Goal: Information Seeking & Learning: Learn about a topic

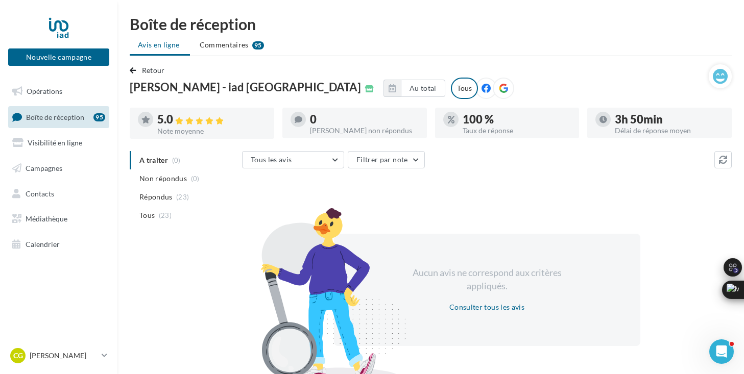
click at [481, 89] on icon at bounding box center [485, 88] width 9 height 9
click at [499, 88] on icon at bounding box center [503, 88] width 9 height 9
click at [711, 80] on button at bounding box center [720, 76] width 23 height 24
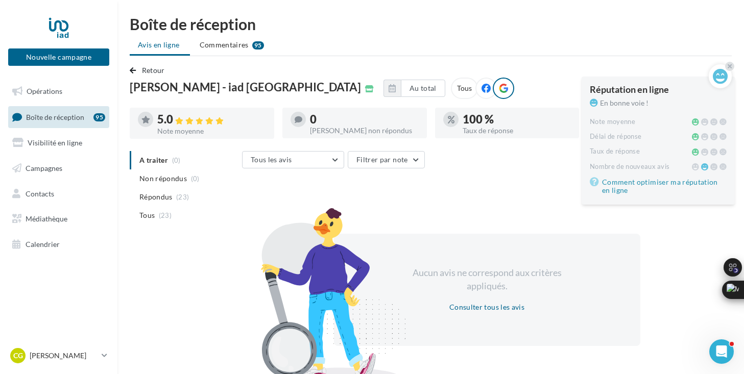
scroll to position [53, 0]
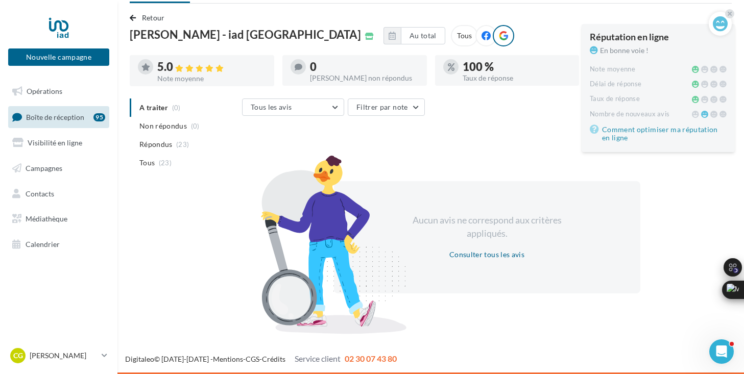
click at [61, 153] on ul "Opérations Boîte de réception 95 Visibilité en ligne Campagnes Contacts Médiath…" at bounding box center [58, 168] width 109 height 183
click at [77, 141] on span "Visibilité en ligne" at bounding box center [55, 142] width 55 height 9
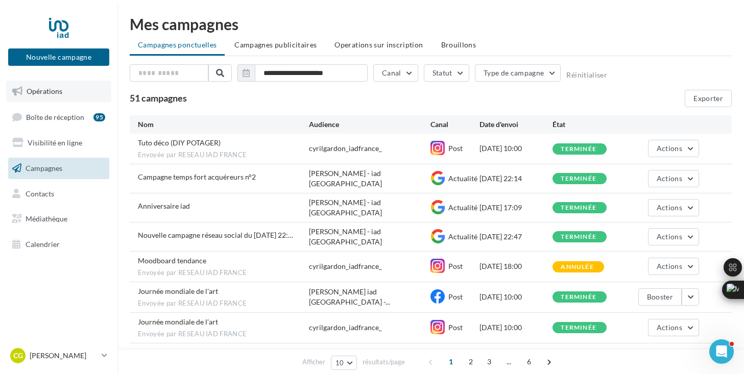
click at [30, 86] on link "Opérations" at bounding box center [58, 91] width 105 height 21
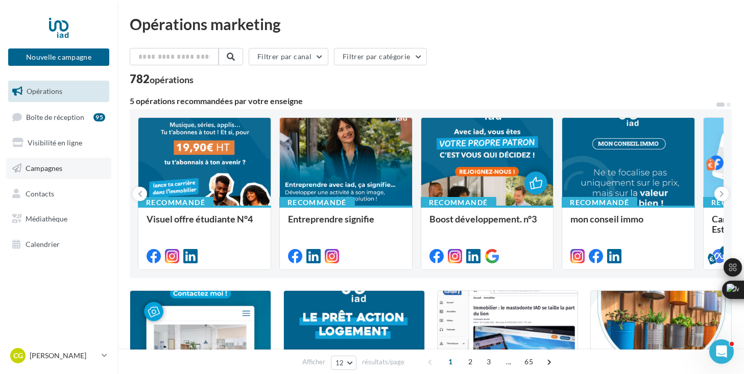
click at [44, 168] on span "Campagnes" at bounding box center [44, 168] width 37 height 9
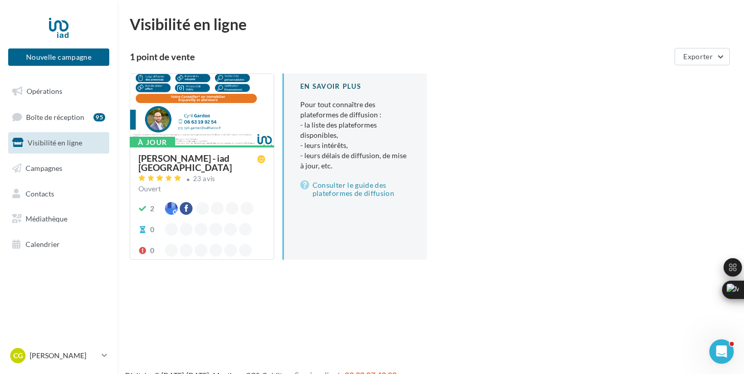
click at [208, 130] on div at bounding box center [201, 110] width 143 height 72
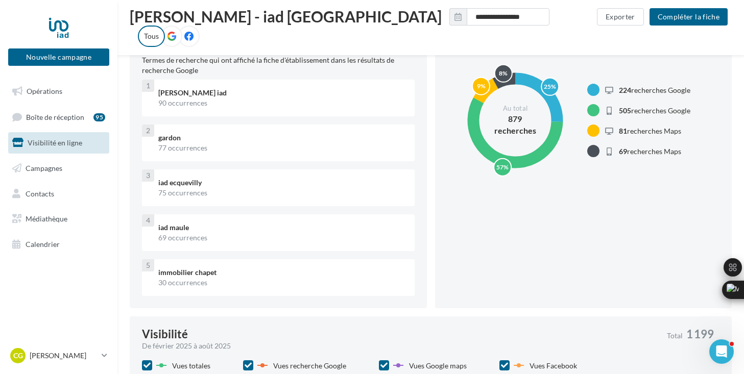
scroll to position [215, 0]
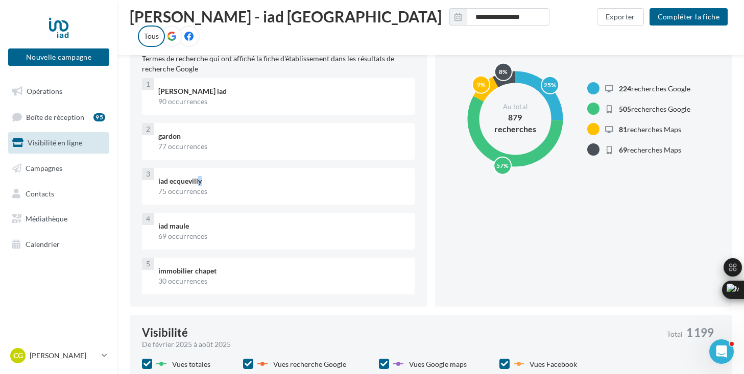
drag, startPoint x: 157, startPoint y: 188, endPoint x: 157, endPoint y: 181, distance: 7.7
click at [157, 181] on div "iad ecquevilly 75 occurrences" at bounding box center [282, 186] width 264 height 37
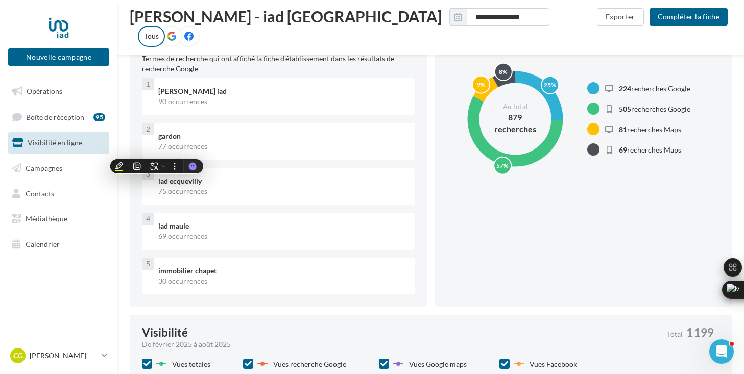
click at [243, 171] on div "iad ecquevilly 75 occurrences" at bounding box center [282, 186] width 264 height 37
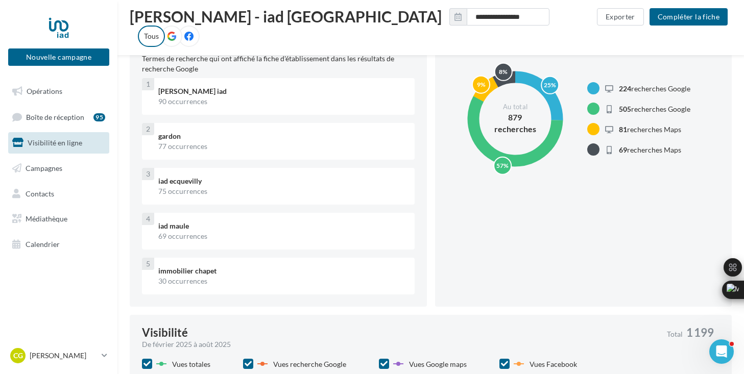
scroll to position [202, 0]
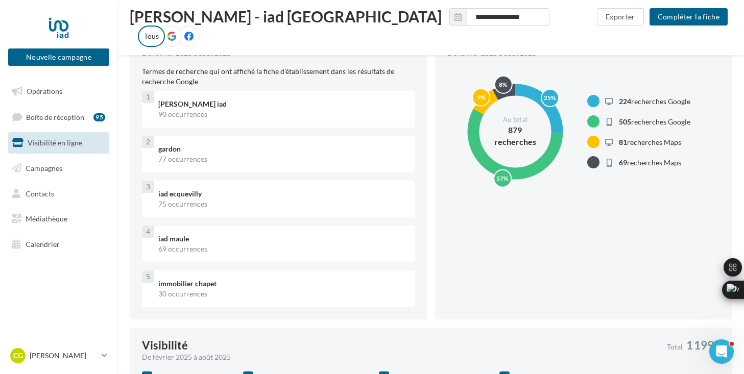
drag, startPoint x: 214, startPoint y: 117, endPoint x: 143, endPoint y: 110, distance: 71.3
click at [143, 110] on div "cyril gardon iad 90 occurrences 1" at bounding box center [278, 109] width 273 height 37
click at [177, 146] on div "gardon" at bounding box center [282, 149] width 248 height 10
drag, startPoint x: 217, startPoint y: 164, endPoint x: 146, endPoint y: 158, distance: 71.7
click at [146, 158] on div "gardon 77 occurrences 2" at bounding box center [278, 154] width 273 height 37
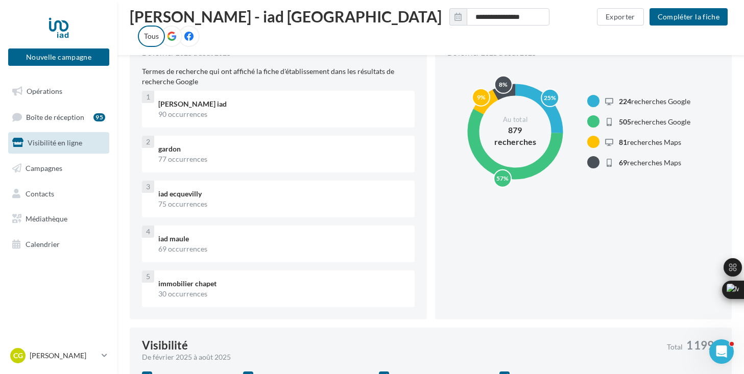
click at [204, 191] on div "iad ecquevilly" at bounding box center [282, 194] width 248 height 10
drag, startPoint x: 215, startPoint y: 204, endPoint x: 153, endPoint y: 193, distance: 63.2
click at [153, 194] on div "iad ecquevilly 75 occurrences" at bounding box center [282, 199] width 264 height 37
click at [223, 233] on div "iad maule 69 occurrences" at bounding box center [282, 244] width 264 height 37
drag, startPoint x: 216, startPoint y: 247, endPoint x: 158, endPoint y: 240, distance: 58.6
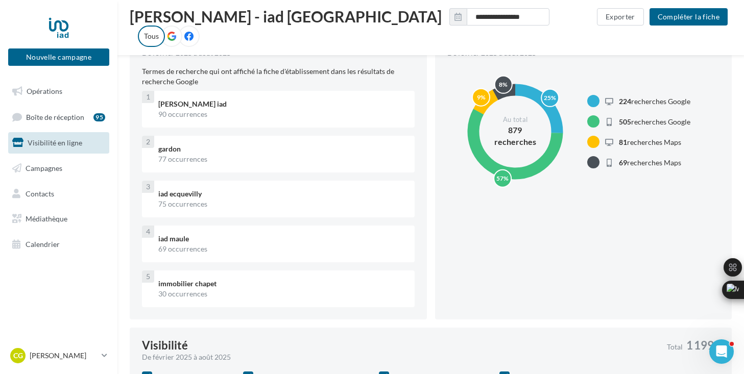
click at [158, 241] on div "iad maule 69 occurrences" at bounding box center [282, 244] width 264 height 37
click at [212, 290] on div "30 occurrences" at bounding box center [282, 294] width 248 height 10
drag, startPoint x: 217, startPoint y: 293, endPoint x: 154, endPoint y: 283, distance: 64.5
click at [154, 283] on div "immobilier chapet 30 occurrences" at bounding box center [282, 289] width 264 height 37
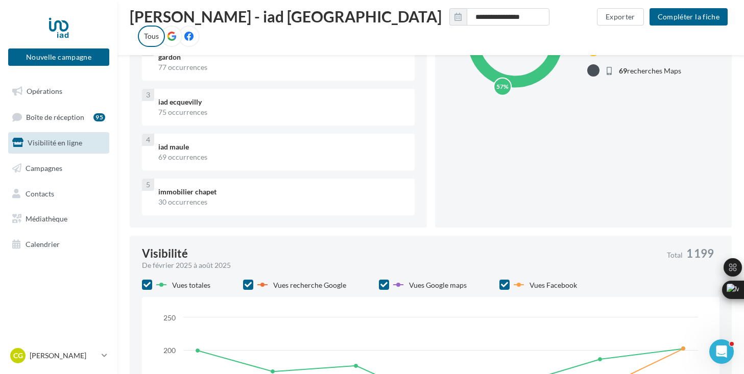
click at [125, 296] on div "**********" at bounding box center [430, 348] width 626 height 1253
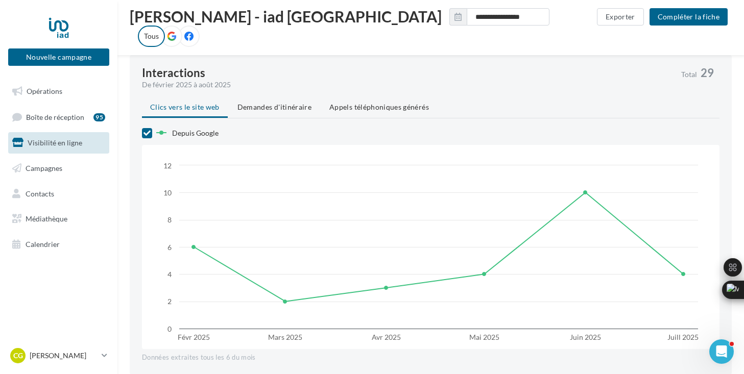
scroll to position [775, 0]
click at [293, 104] on span "Demandes d'itinéraire" at bounding box center [274, 105] width 74 height 9
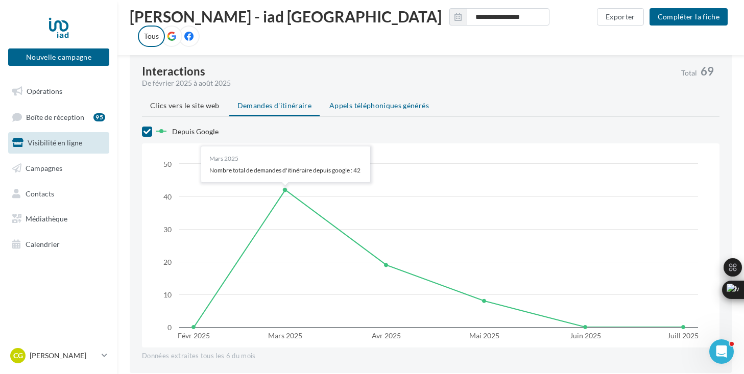
click at [379, 110] on span "Appels téléphoniques générés" at bounding box center [379, 105] width 100 height 9
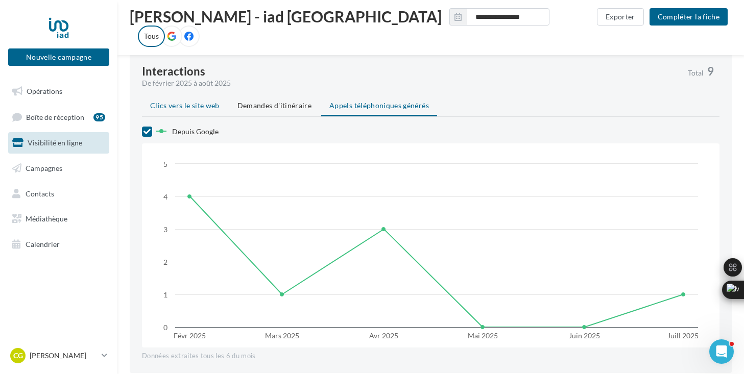
click at [166, 108] on span "Clics vers le site web" at bounding box center [184, 105] width 69 height 9
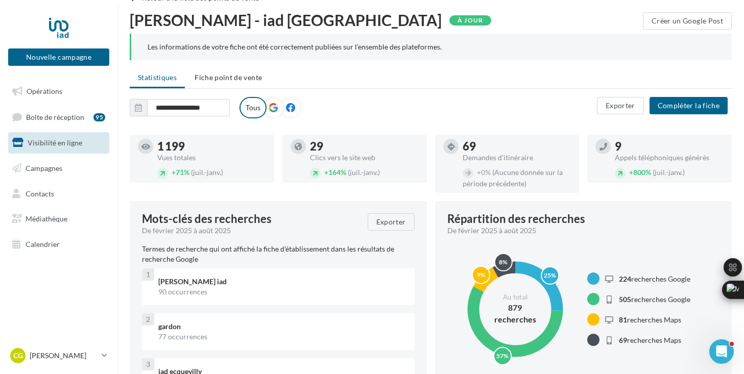
scroll to position [0, 0]
